Goal: Book appointment/travel/reservation

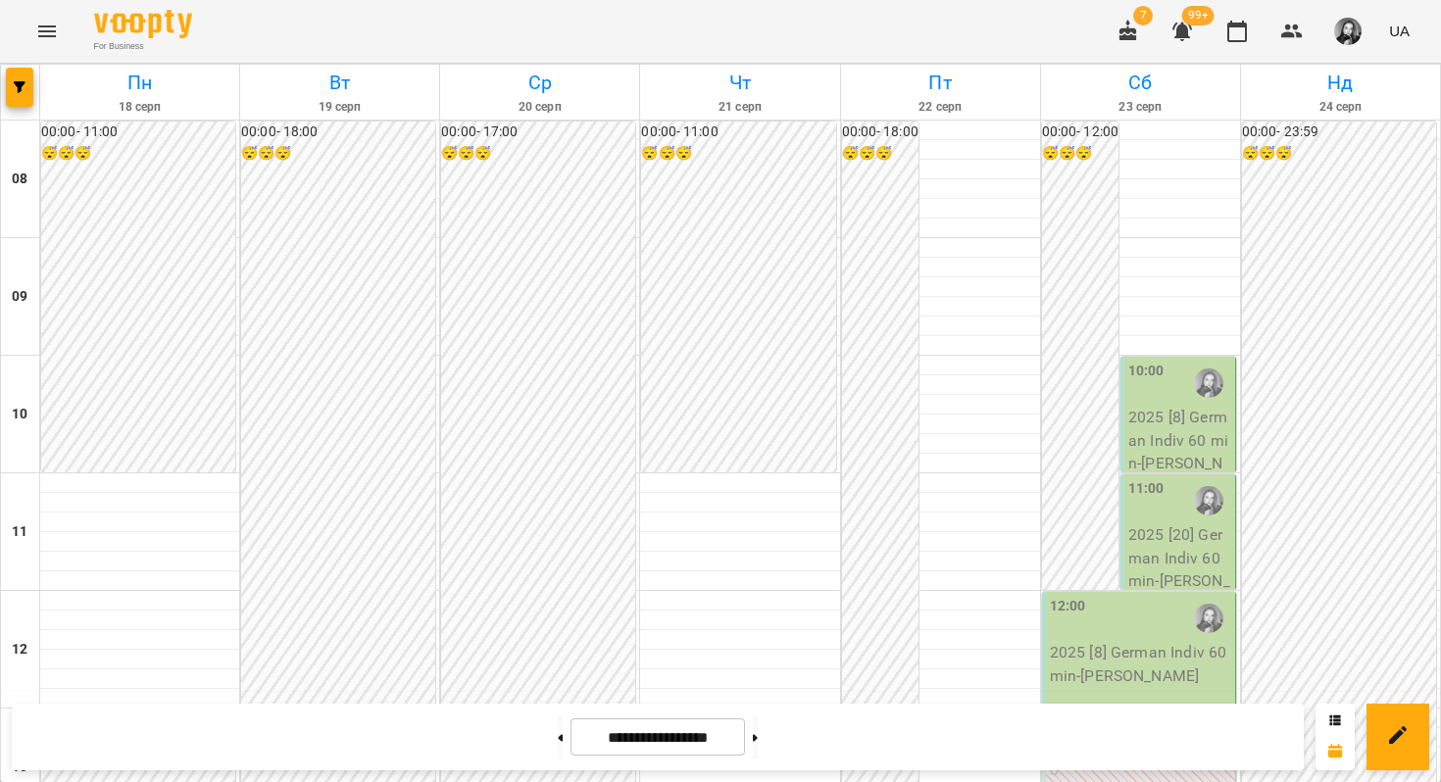
scroll to position [1044, 0]
click at [27, 86] on span "button" at bounding box center [19, 87] width 27 height 12
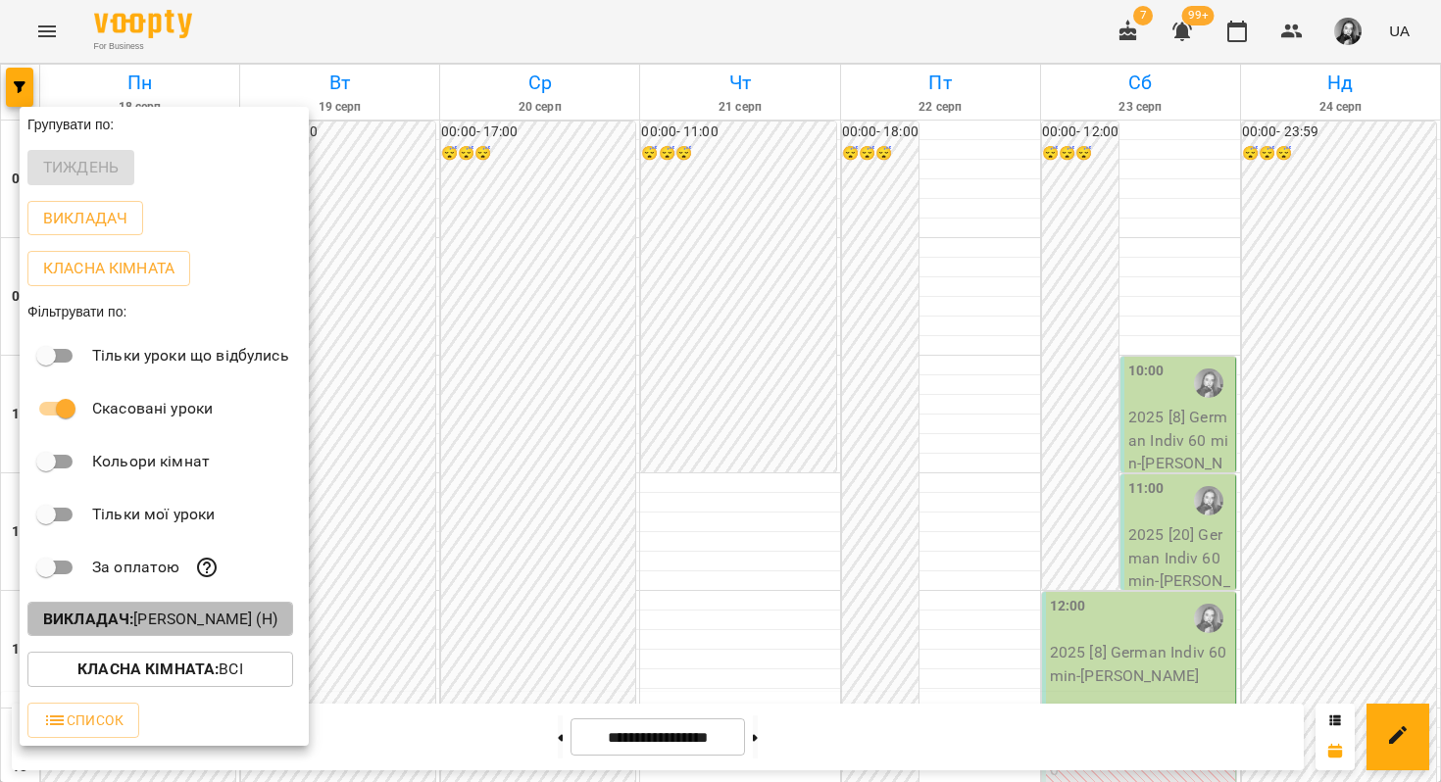
click at [120, 624] on b "Викладач :" at bounding box center [88, 619] width 90 height 19
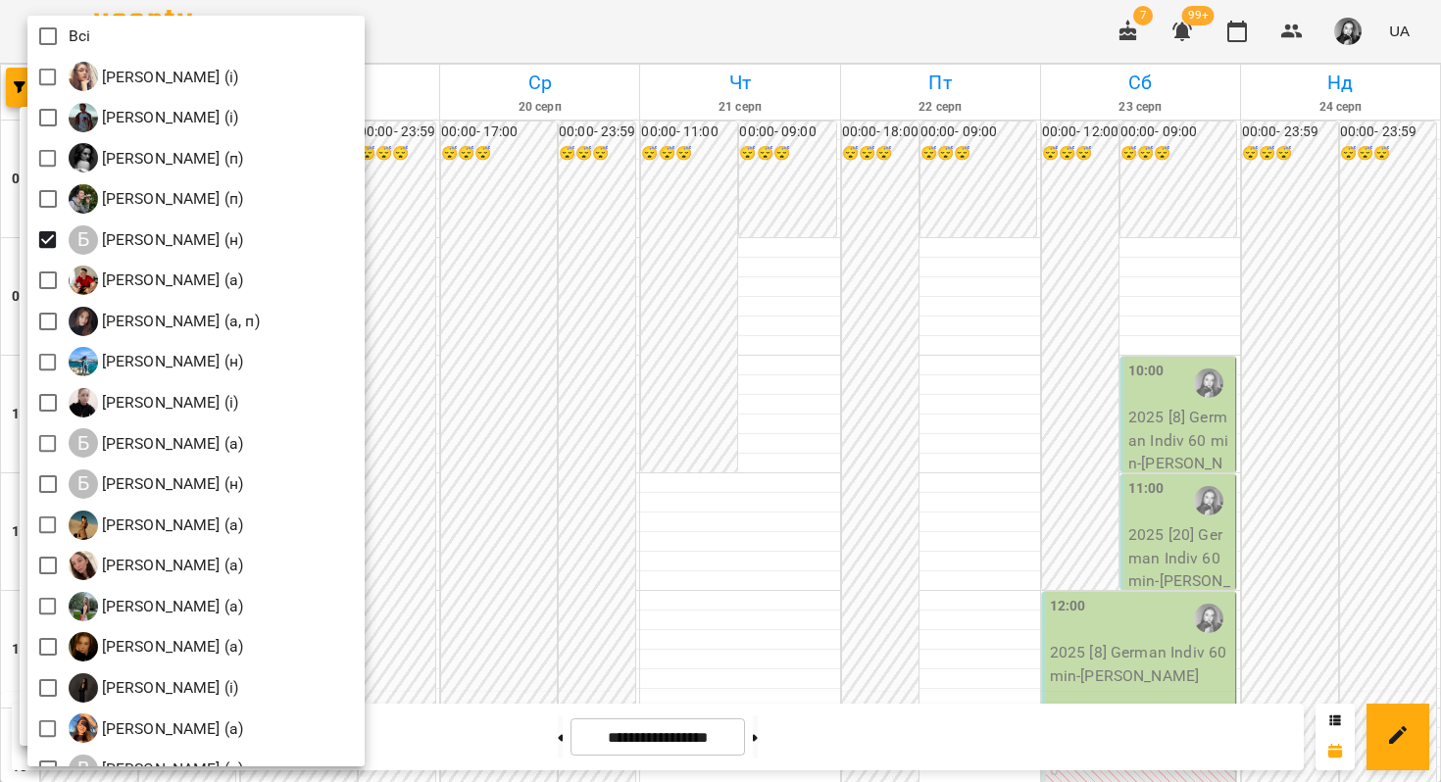
click at [646, 33] on div at bounding box center [720, 391] width 1441 height 782
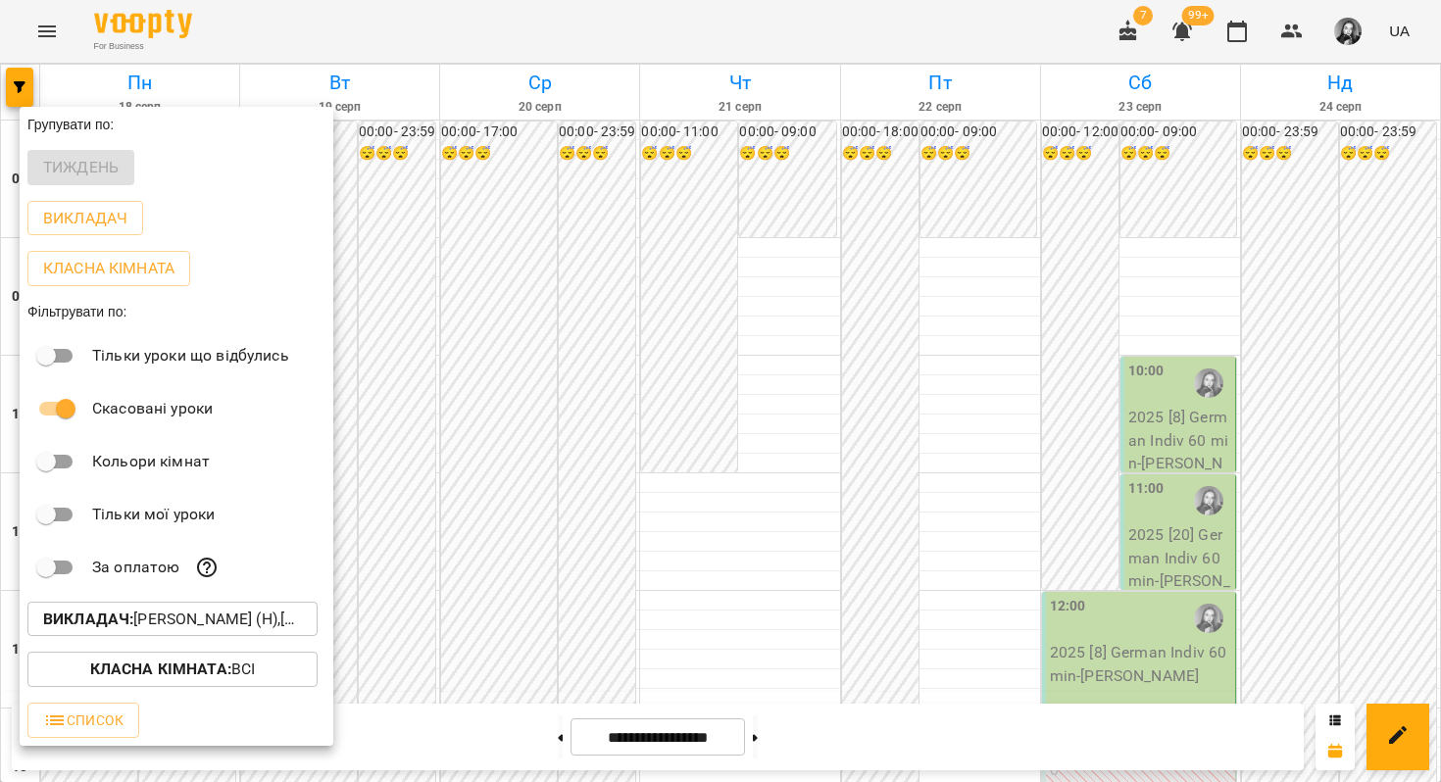
click at [732, 3] on div at bounding box center [720, 391] width 1441 height 782
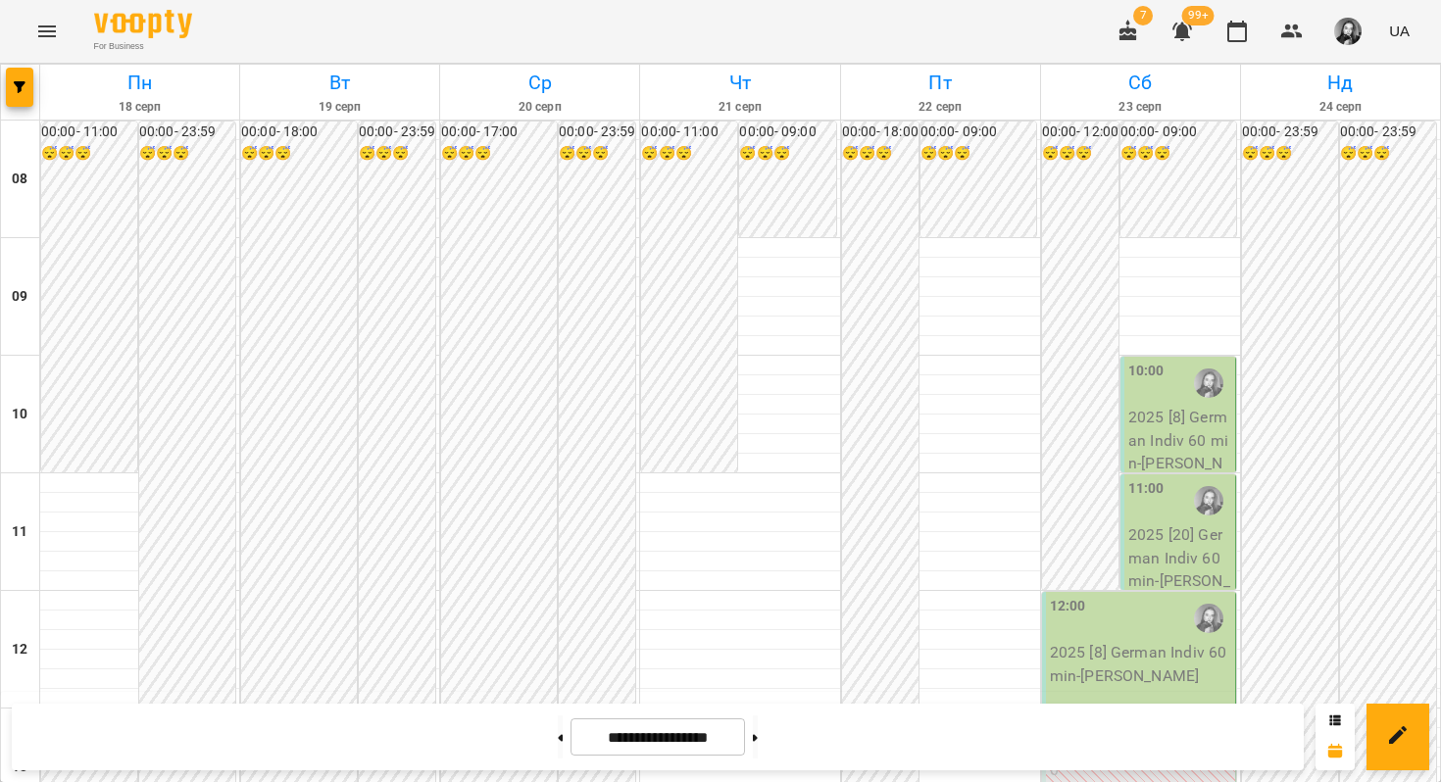
scroll to position [1037, 0]
click at [758, 752] on button at bounding box center [755, 737] width 5 height 43
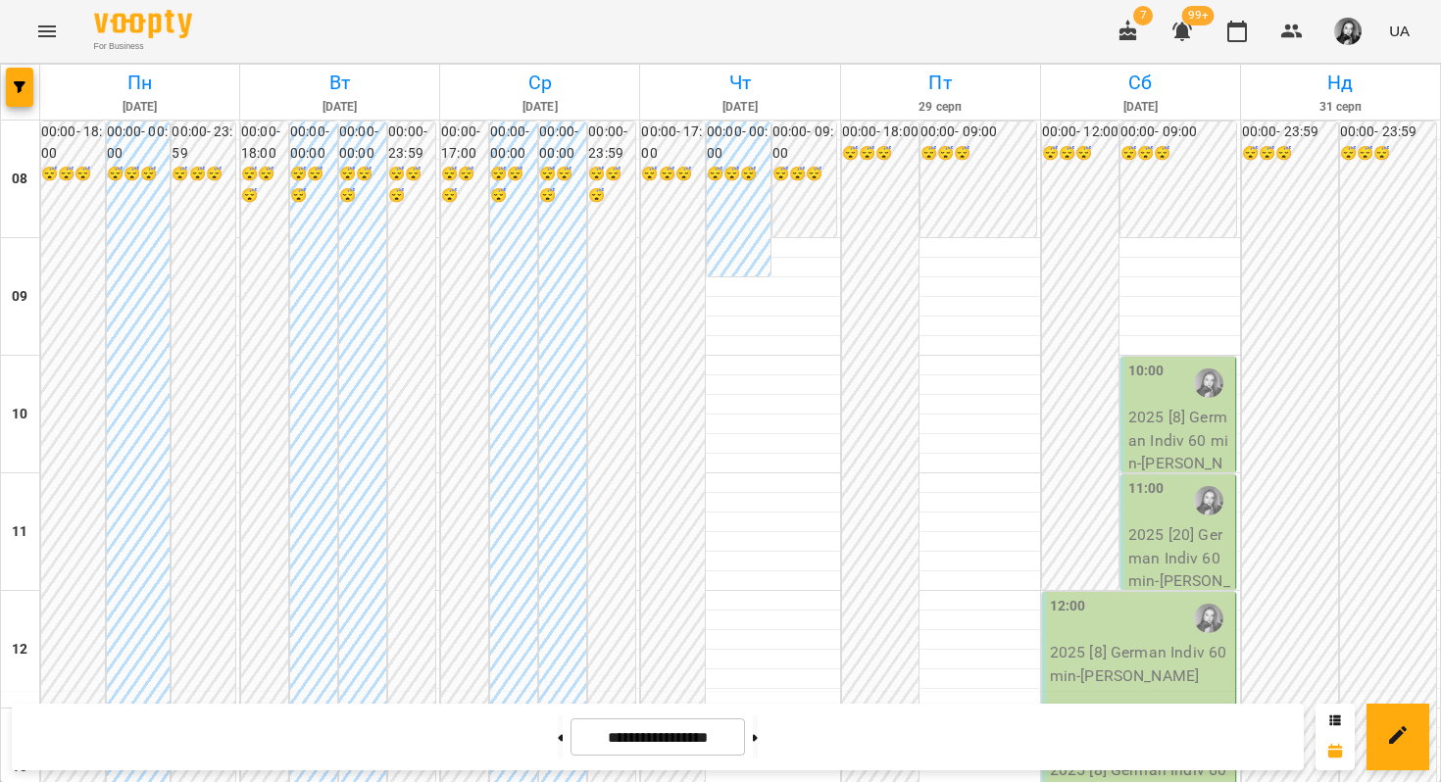
scroll to position [1169, 0]
click at [558, 758] on button at bounding box center [560, 737] width 5 height 43
type input "**********"
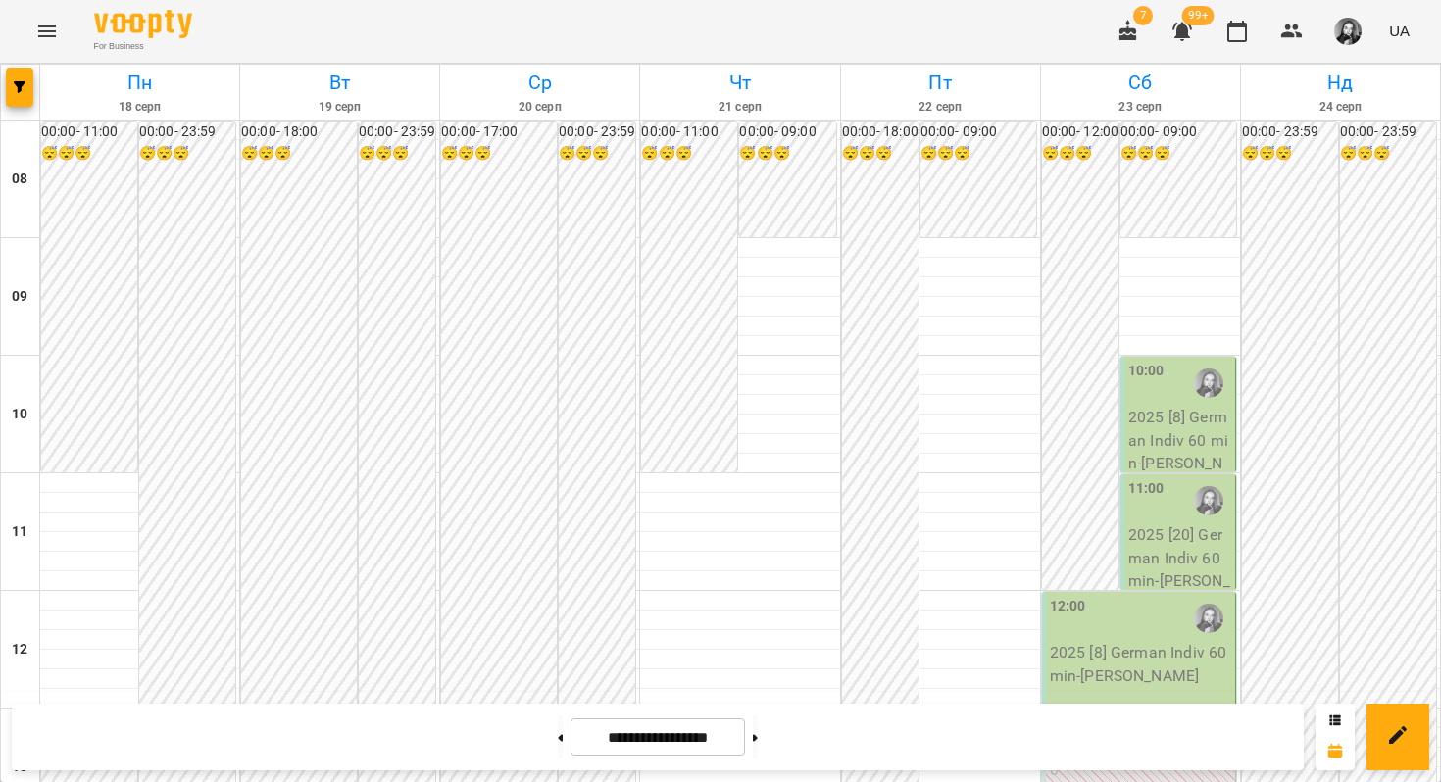
scroll to position [1054, 0]
click at [20, 90] on icon "button" at bounding box center [20, 87] width 12 height 12
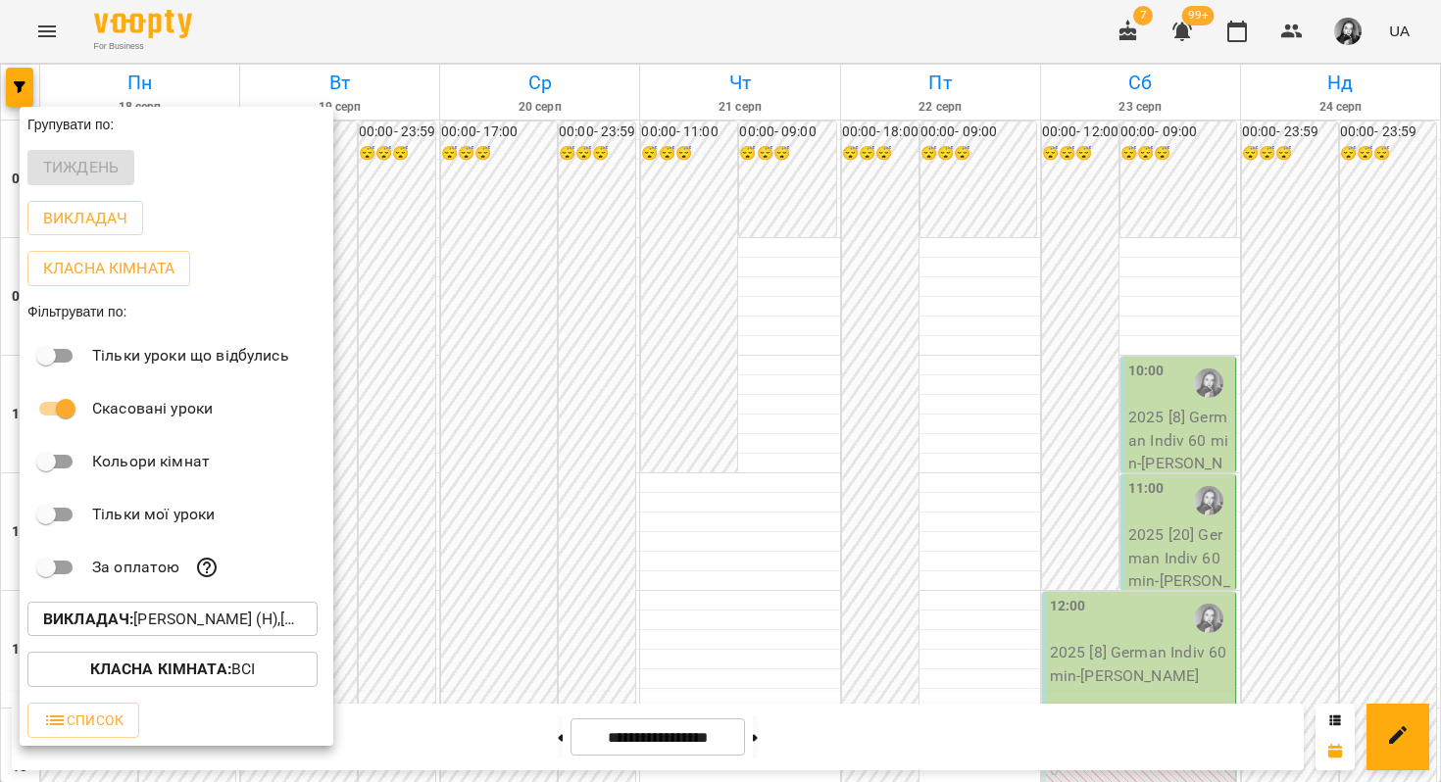
click at [95, 619] on b "Викладач :" at bounding box center [88, 619] width 90 height 19
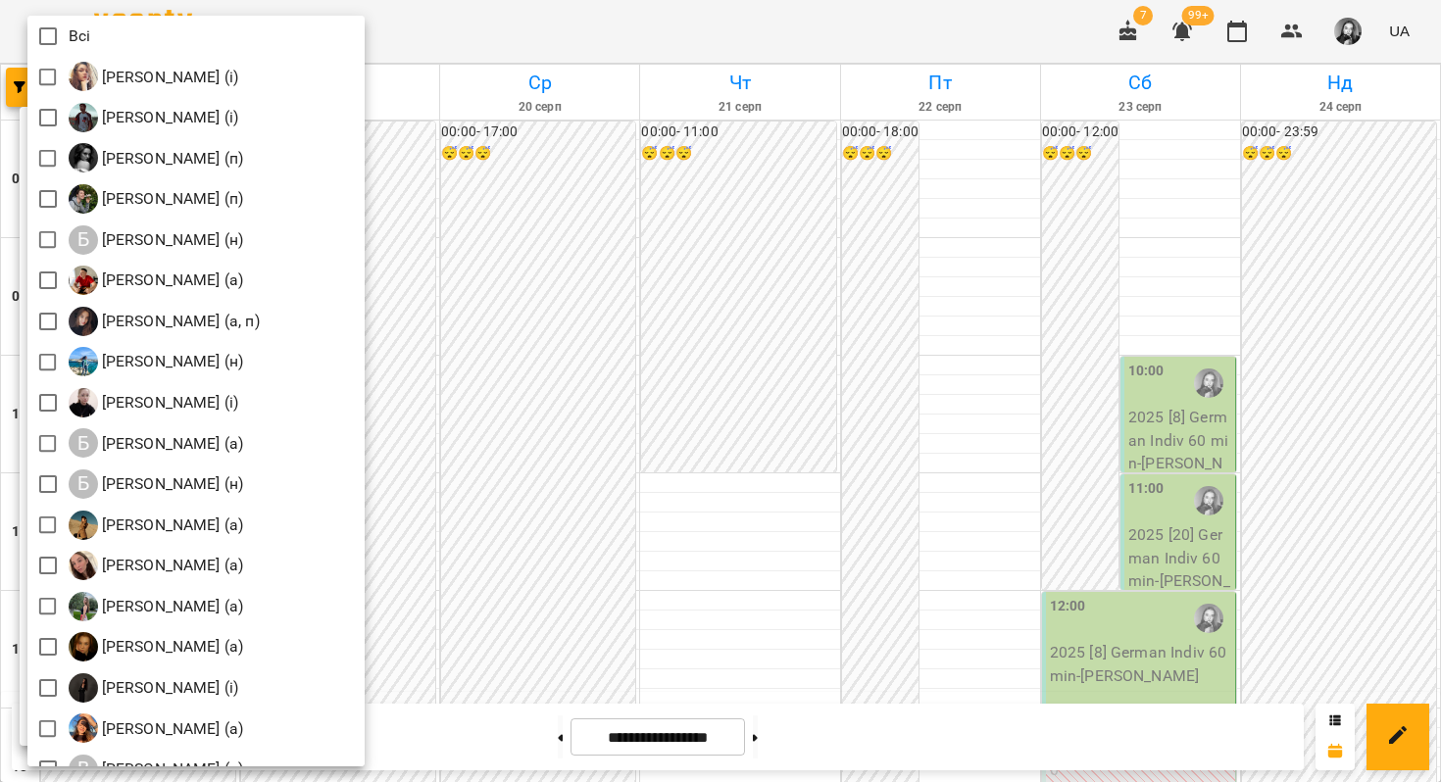
click at [518, 27] on div at bounding box center [720, 391] width 1441 height 782
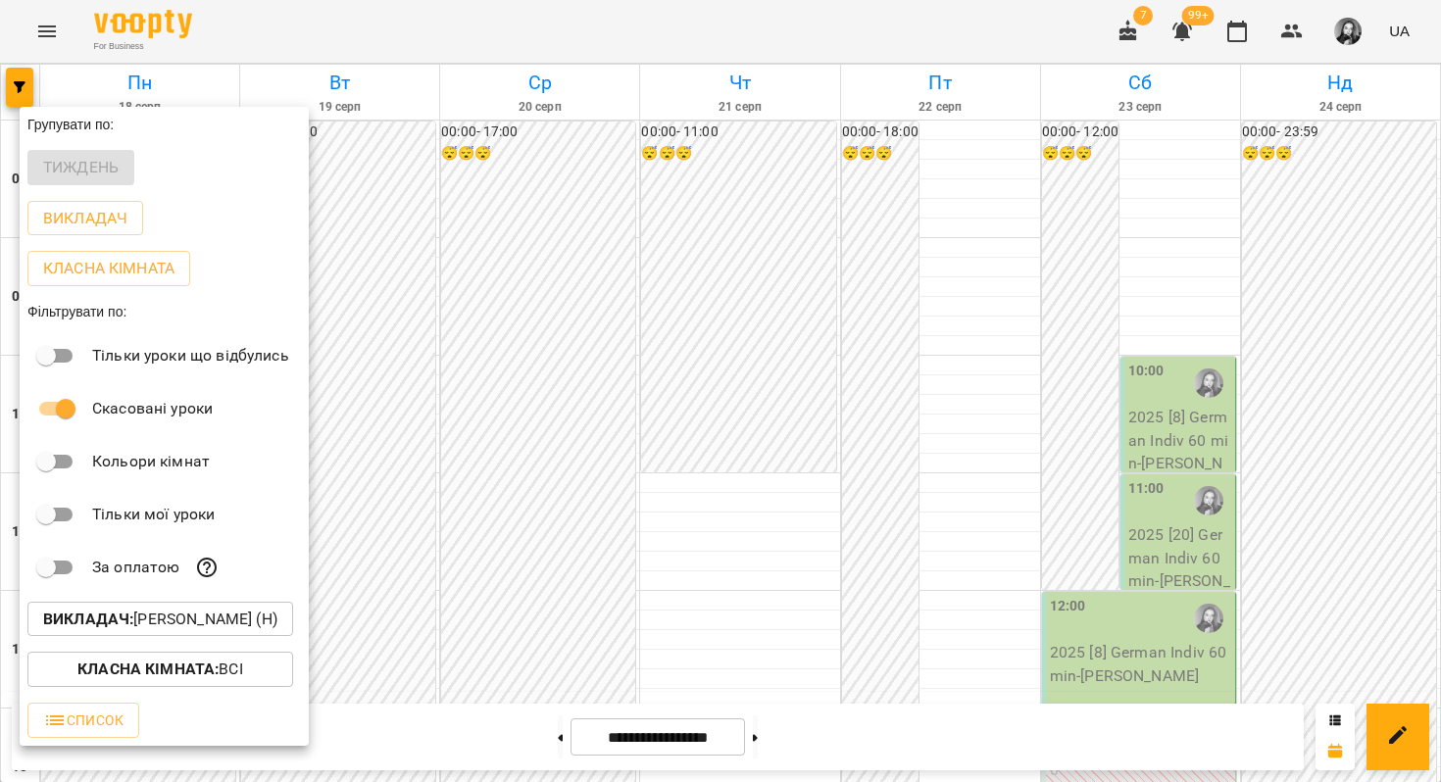
click at [518, 27] on div at bounding box center [720, 391] width 1441 height 782
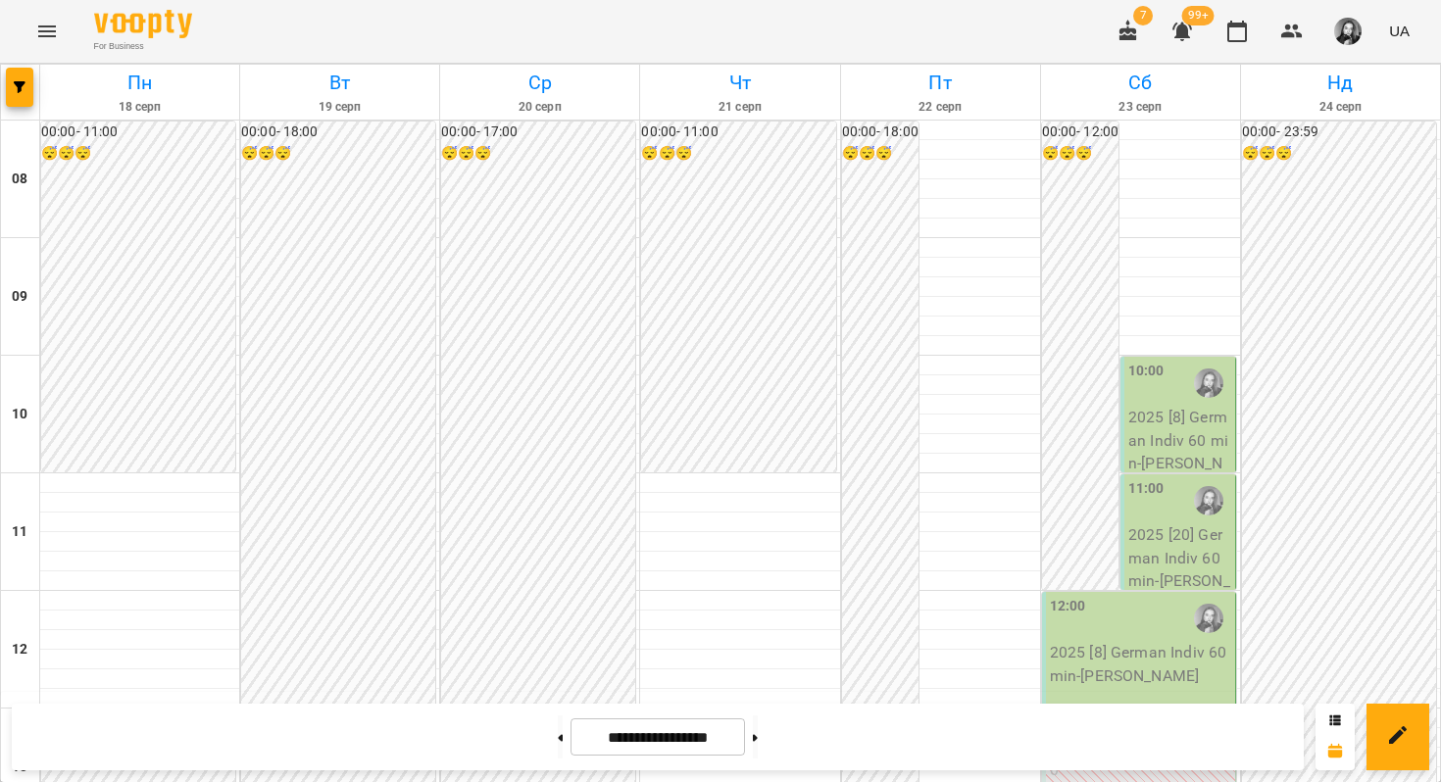
scroll to position [1019, 0]
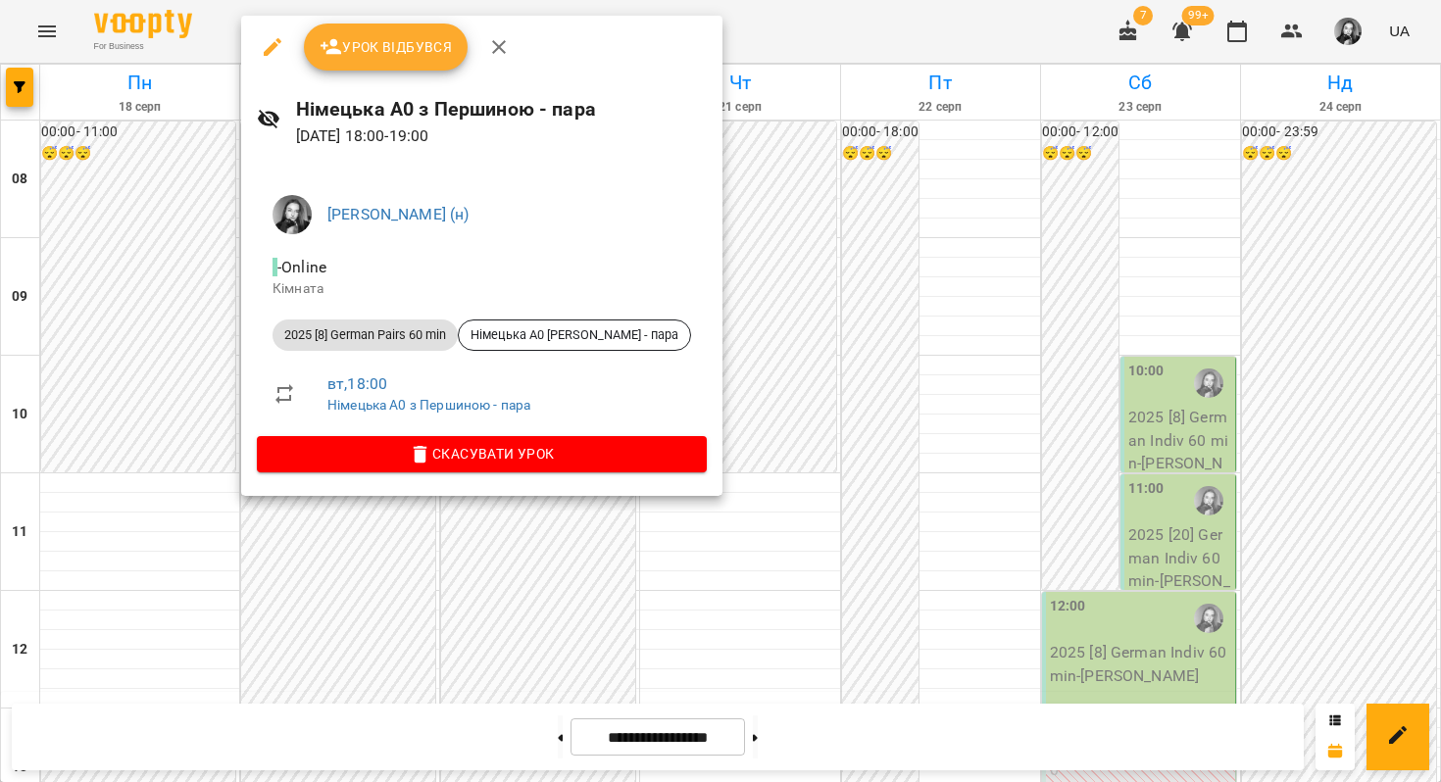
click at [188, 457] on div at bounding box center [720, 391] width 1441 height 782
